Goal: Transaction & Acquisition: Purchase product/service

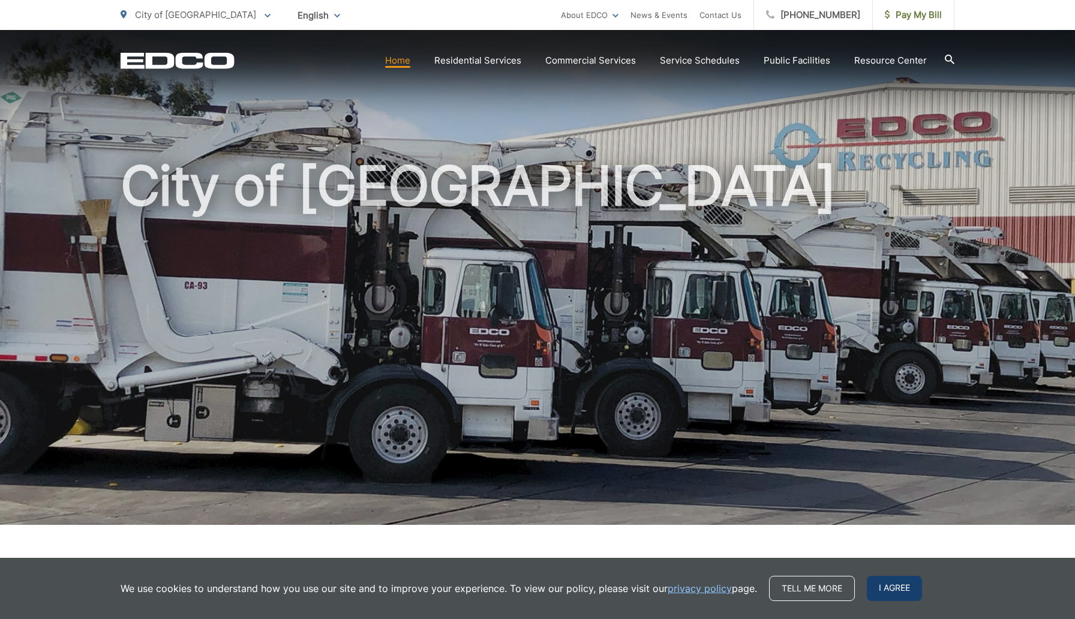
click at [903, 587] on span "I agree" at bounding box center [894, 588] width 55 height 25
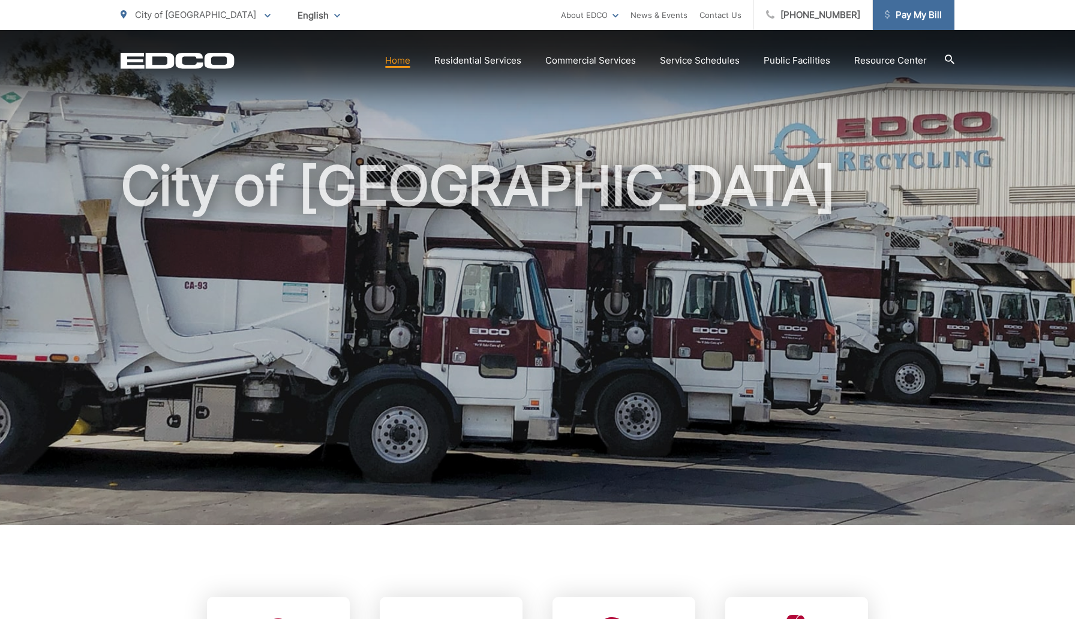
click at [903, 22] on span "Pay My Bill" at bounding box center [913, 15] width 57 height 14
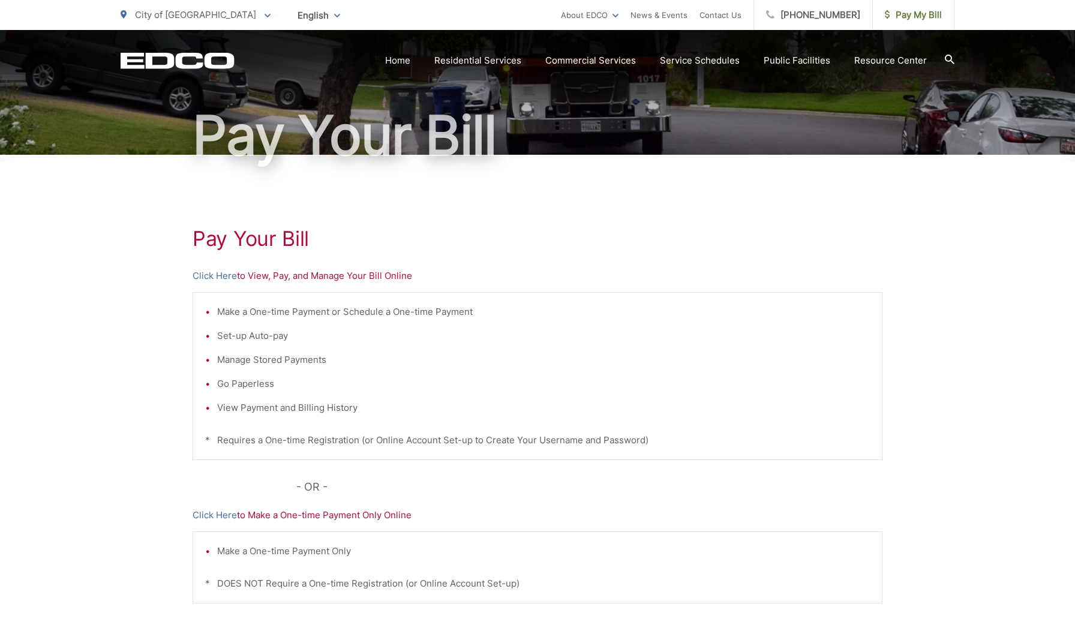
scroll to position [86, 0]
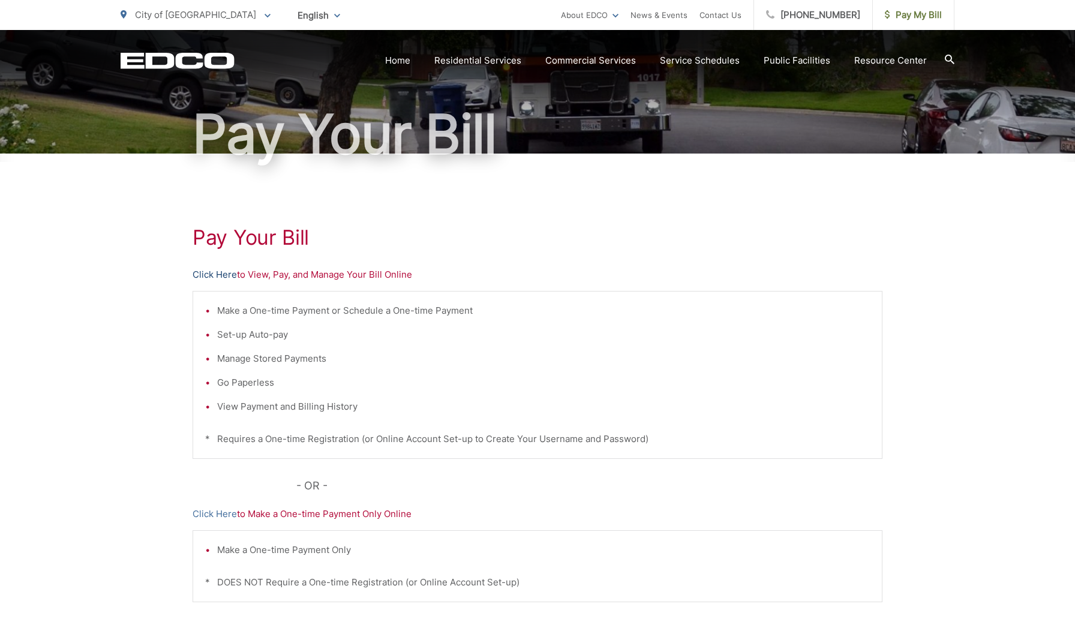
click at [221, 275] on link "Click Here" at bounding box center [215, 274] width 44 height 14
click at [229, 276] on link "Click Here" at bounding box center [215, 274] width 44 height 14
